Goal: Task Accomplishment & Management: Use online tool/utility

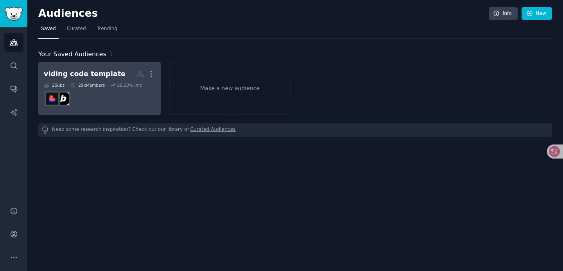
click at [99, 87] on div "29k Members" at bounding box center [87, 84] width 35 height 5
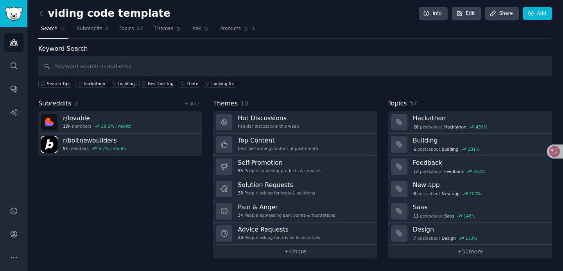
click at [68, 70] on input "text" at bounding box center [294, 66] width 513 height 20
click at [187, 82] on div "I hate" at bounding box center [192, 83] width 12 height 5
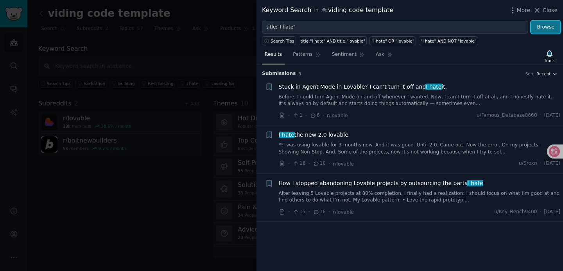
click at [547, 26] on button "Browse" at bounding box center [545, 27] width 29 height 13
click at [211, 51] on div at bounding box center [281, 135] width 563 height 271
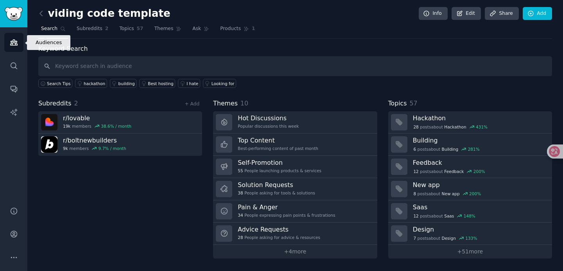
click at [13, 39] on icon "Sidebar" at bounding box center [14, 42] width 8 height 8
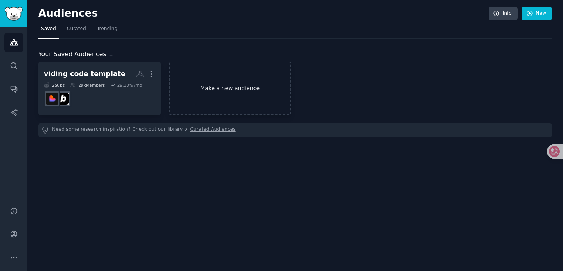
click at [216, 88] on link "Make a new audience" at bounding box center [230, 89] width 122 height 54
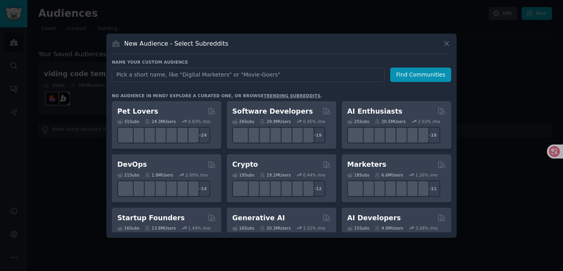
type input "i"
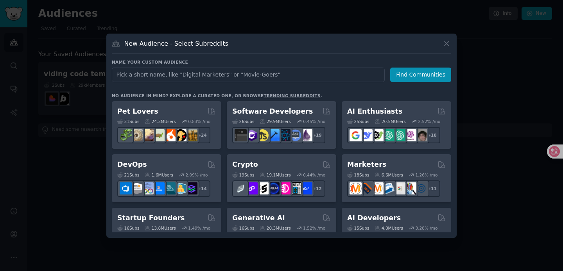
type input "i"
type input "I wish"
click at [420, 71] on button "Find Communities" at bounding box center [420, 75] width 61 height 14
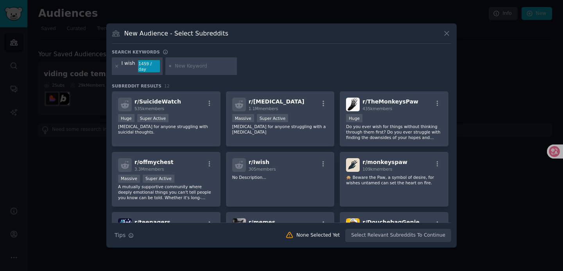
click at [274, 76] on div "I wish 1459 / day" at bounding box center [281, 67] width 339 height 21
click at [117, 65] on icon at bounding box center [116, 66] width 4 height 4
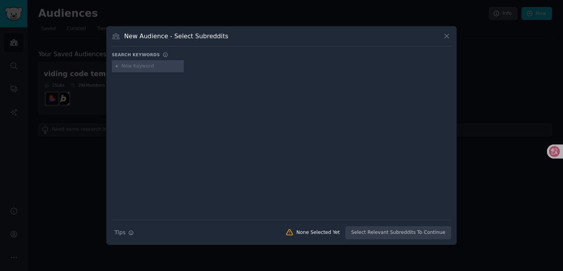
click at [134, 68] on input "text" at bounding box center [151, 66] width 59 height 7
type input "i"
click at [123, 69] on input "i need" at bounding box center [151, 66] width 59 height 7
type input "I need"
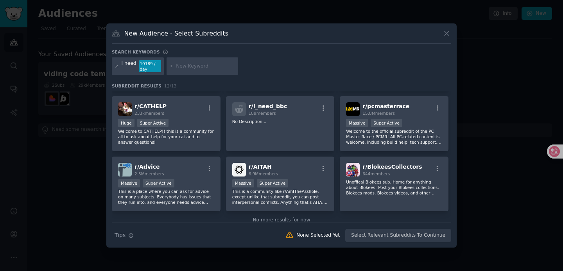
scroll to position [132, 0]
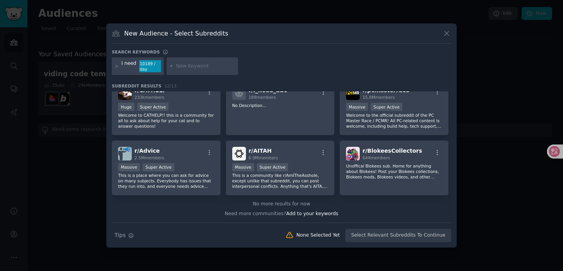
click at [440, 32] on div "New Audience - Select Subreddits" at bounding box center [281, 36] width 339 height 15
click at [447, 38] on div "New Audience - Select Subreddits" at bounding box center [281, 36] width 339 height 15
click at [448, 31] on icon at bounding box center [446, 33] width 4 height 4
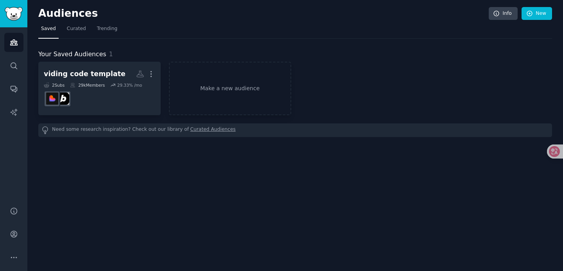
click at [342, 71] on div "viding code template More 2 Sub s 29k Members 29.33 % /mo Make a new audience" at bounding box center [294, 89] width 513 height 54
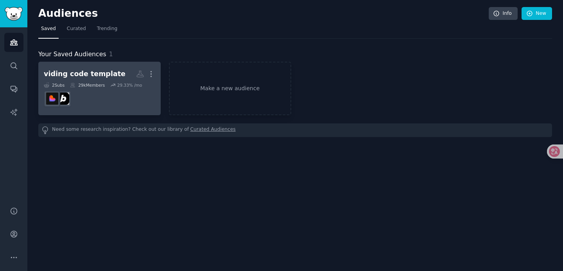
click at [110, 100] on dd at bounding box center [99, 99] width 111 height 22
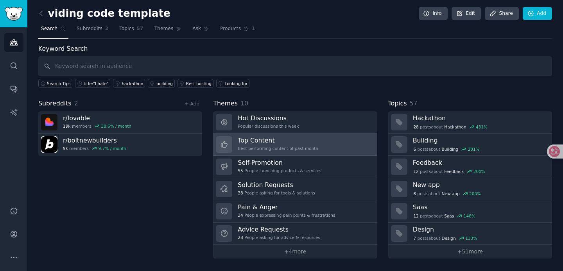
click at [272, 136] on h3 "Top Content" at bounding box center [278, 140] width 80 height 8
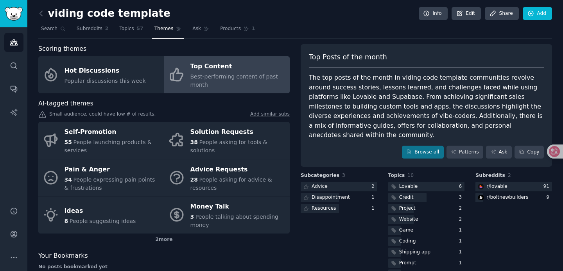
scroll to position [21, 0]
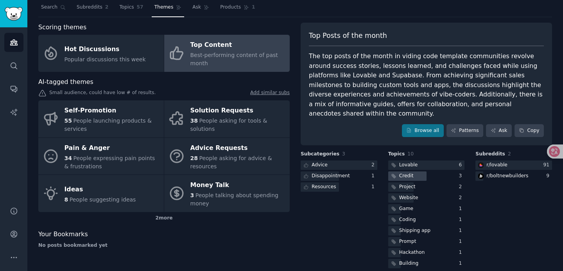
click at [419, 172] on div at bounding box center [407, 177] width 38 height 10
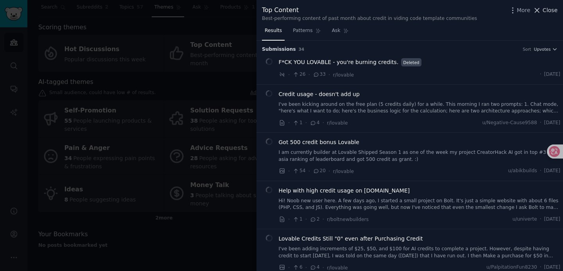
click at [537, 11] on icon at bounding box center [537, 10] width 4 height 4
